Goal: Information Seeking & Learning: Learn about a topic

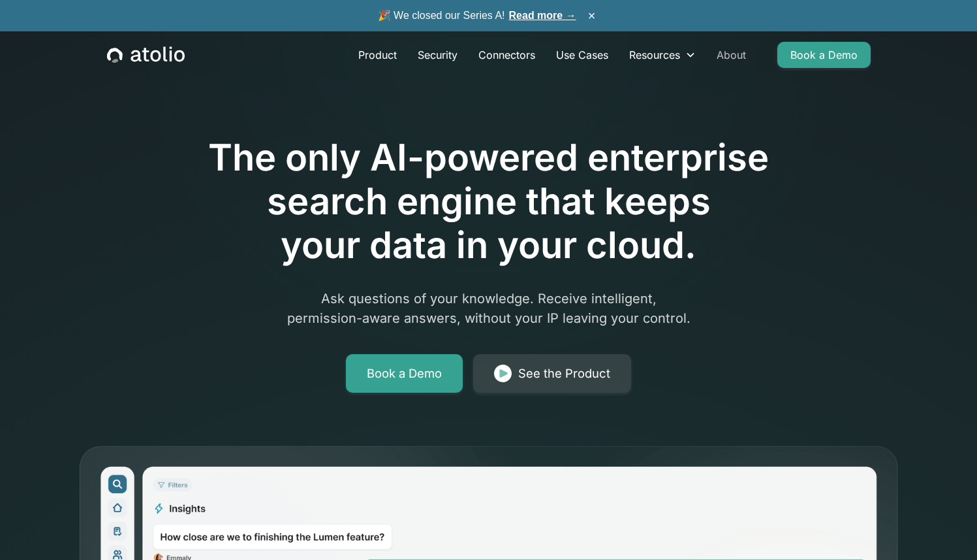
click at [734, 61] on link "About" at bounding box center [731, 55] width 50 height 26
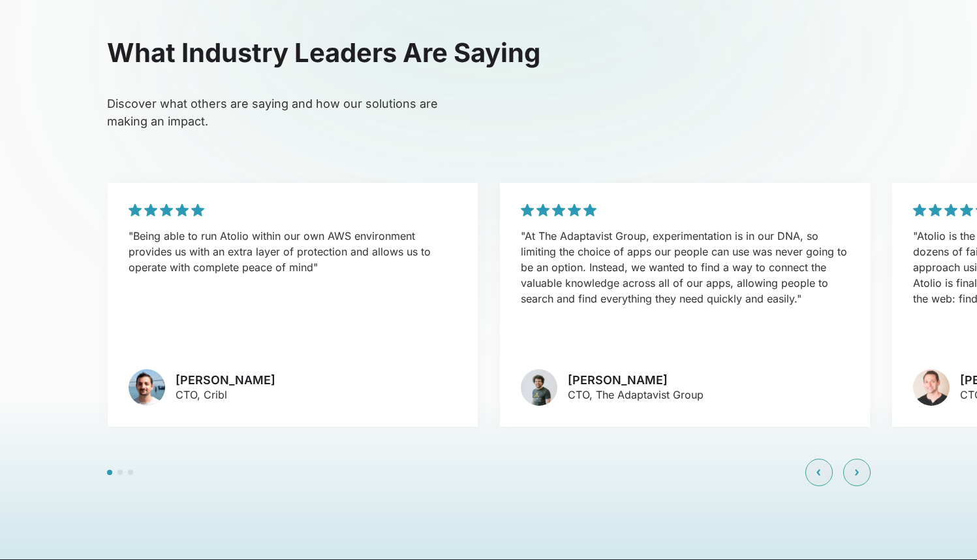
scroll to position [2960, 0]
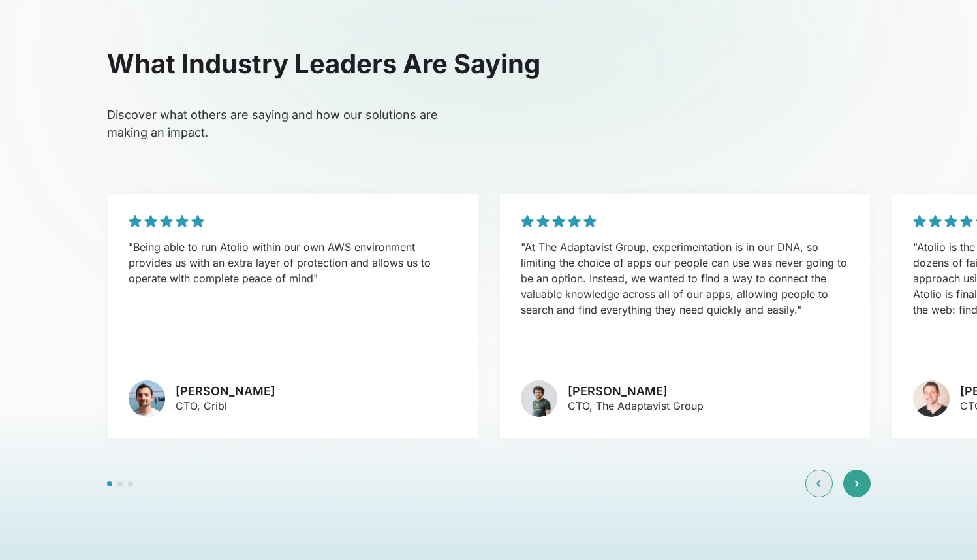
click at [853, 469] on div at bounding box center [857, 482] width 27 height 27
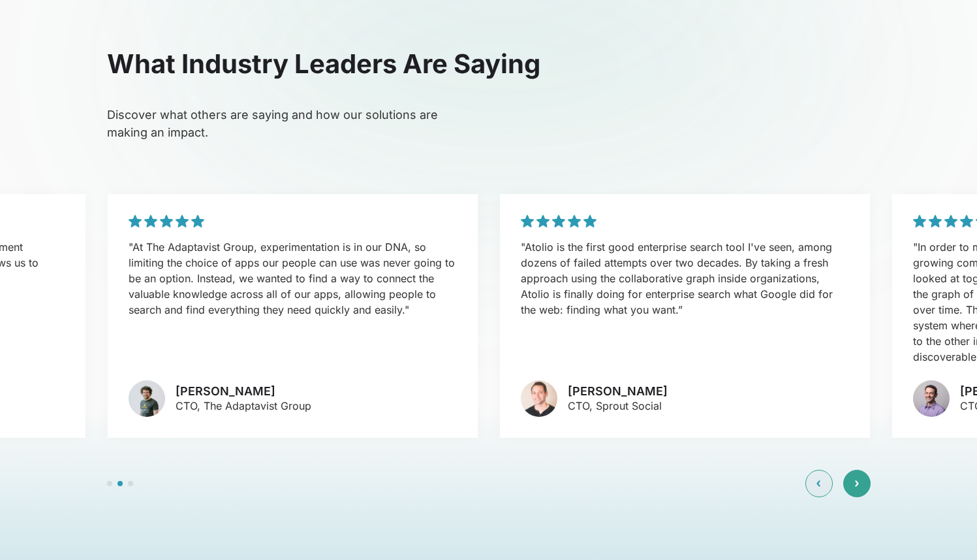
click at [854, 469] on div at bounding box center [857, 482] width 27 height 27
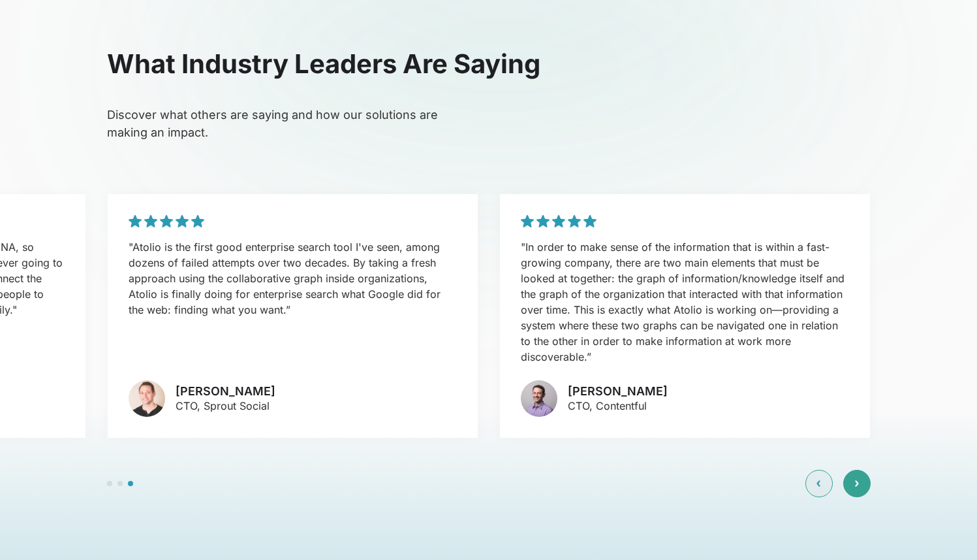
click at [854, 469] on div at bounding box center [857, 482] width 27 height 27
click at [827, 469] on div at bounding box center [819, 482] width 27 height 27
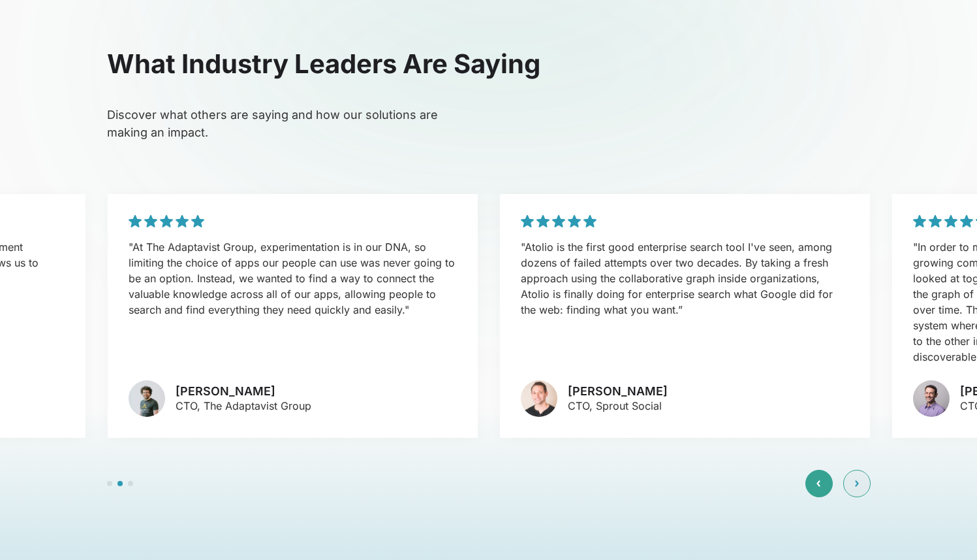
click at [827, 469] on div at bounding box center [819, 482] width 27 height 27
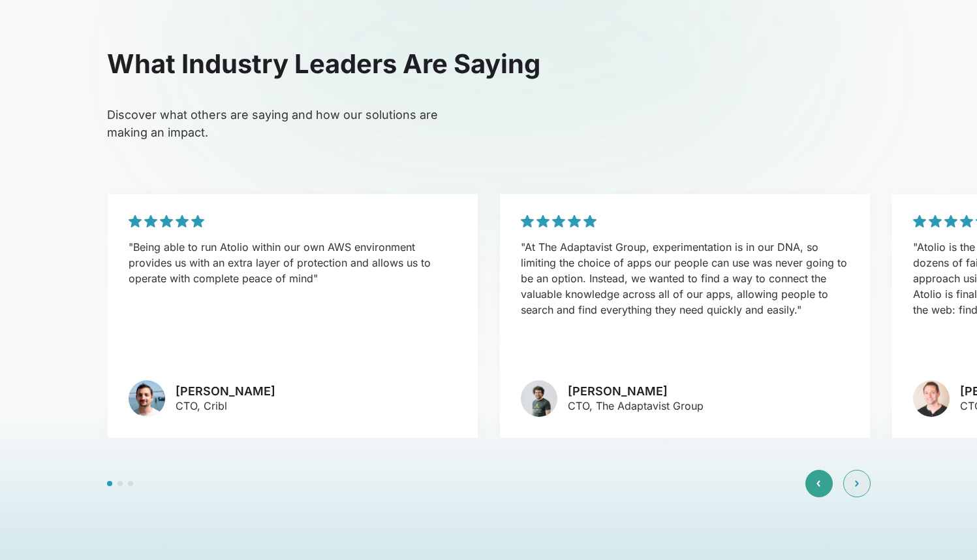
click at [827, 469] on div at bounding box center [819, 482] width 27 height 27
click at [864, 469] on div at bounding box center [857, 482] width 27 height 27
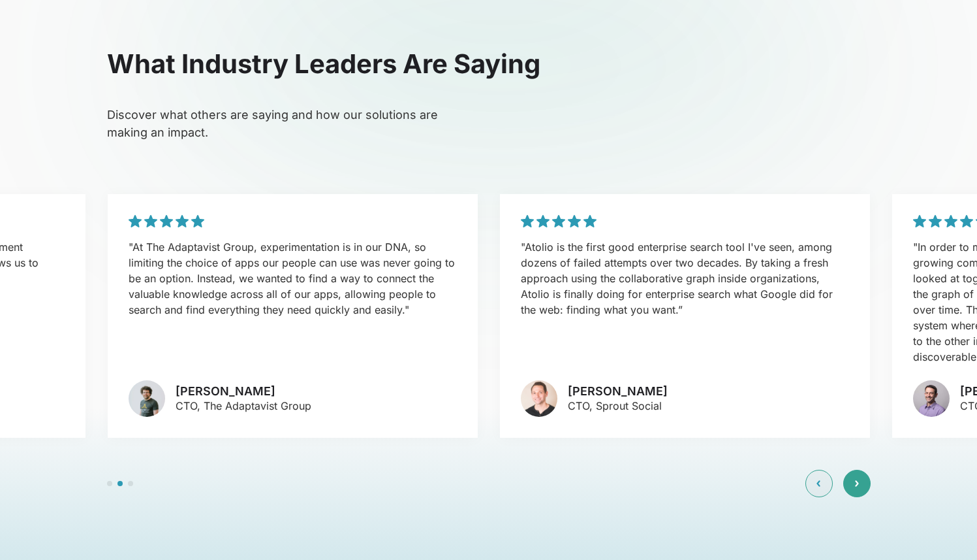
click at [861, 469] on div at bounding box center [857, 482] width 27 height 27
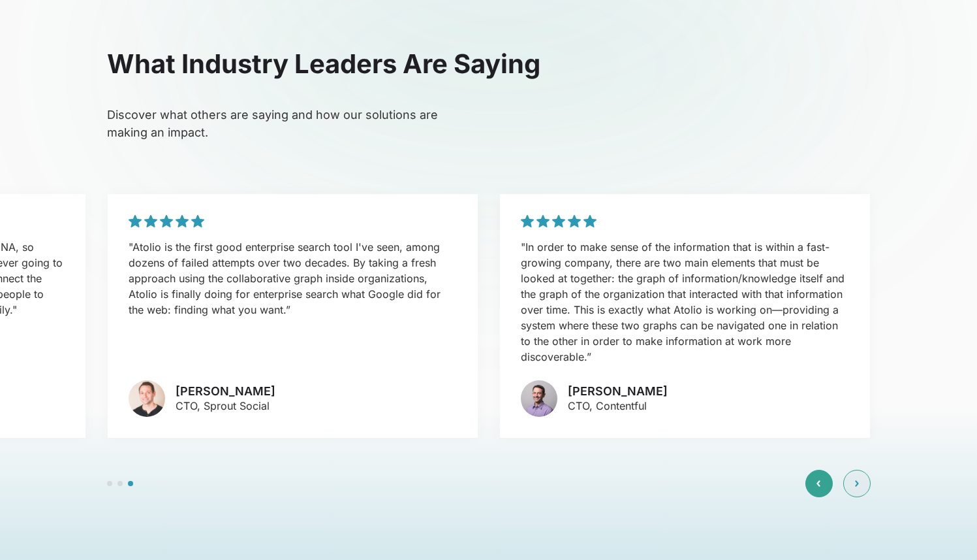
click at [817, 479] on icon at bounding box center [819, 483] width 4 height 8
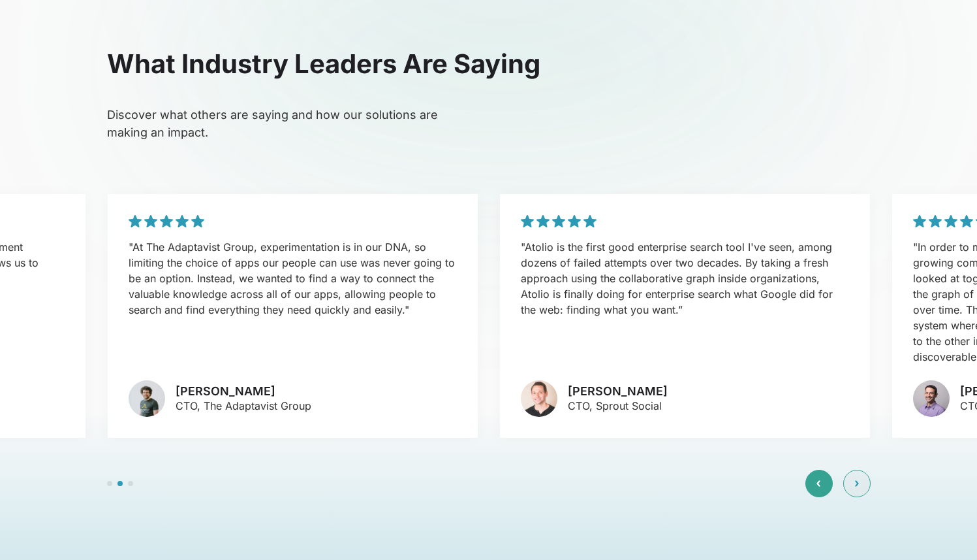
click at [817, 479] on icon at bounding box center [819, 483] width 4 height 8
